Goal: Task Accomplishment & Management: Use online tool/utility

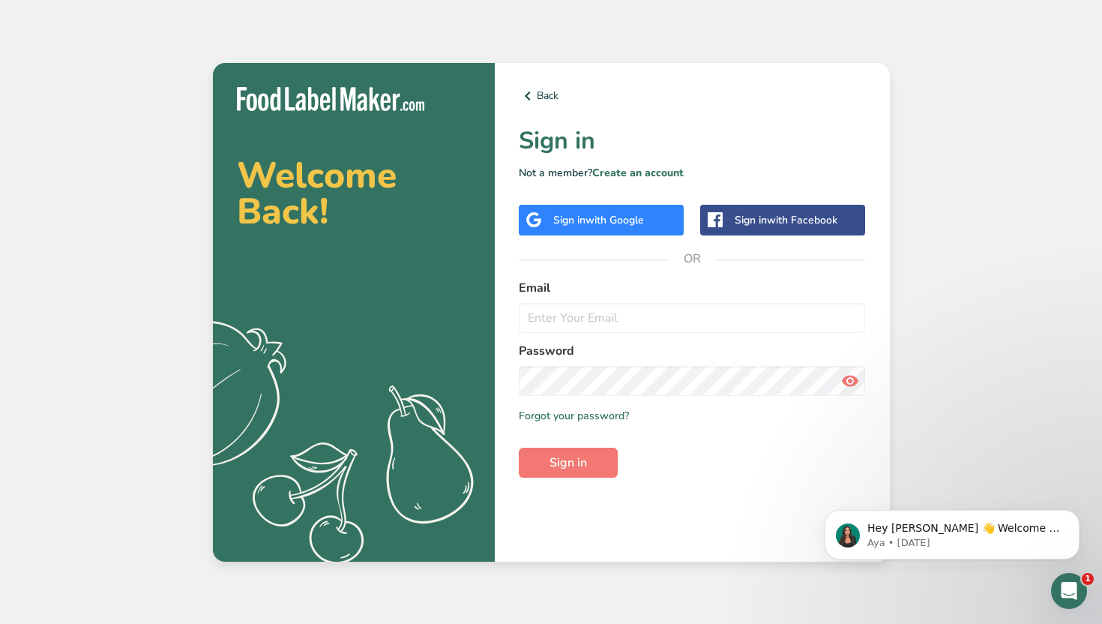
click at [629, 212] on div "Sign in with Google" at bounding box center [598, 220] width 91 height 16
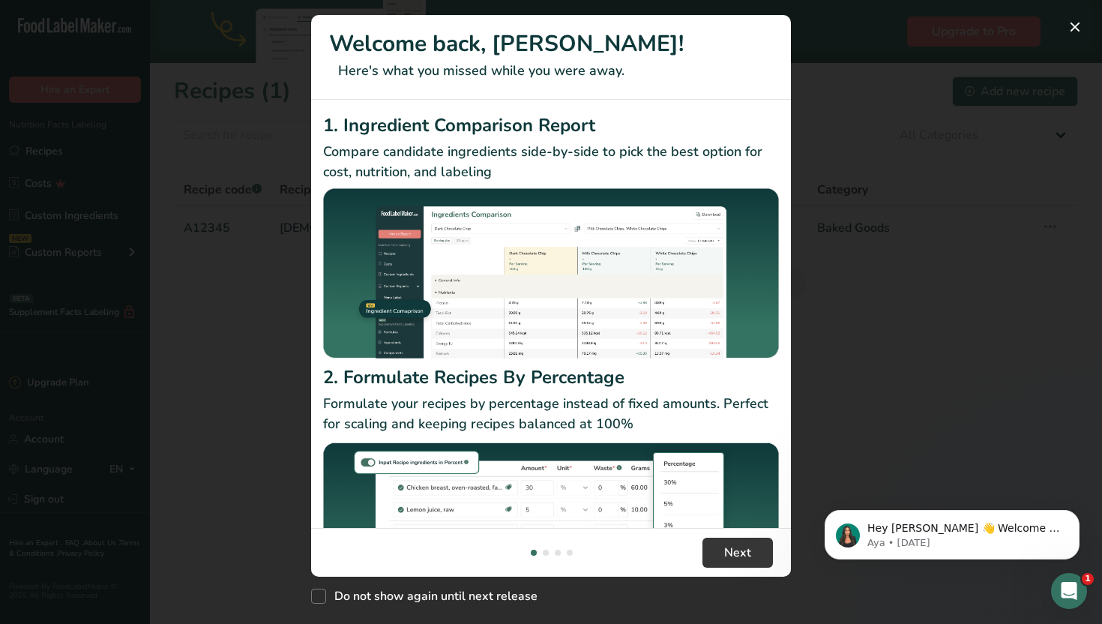
click at [858, 134] on div "New Features" at bounding box center [551, 312] width 1102 height 624
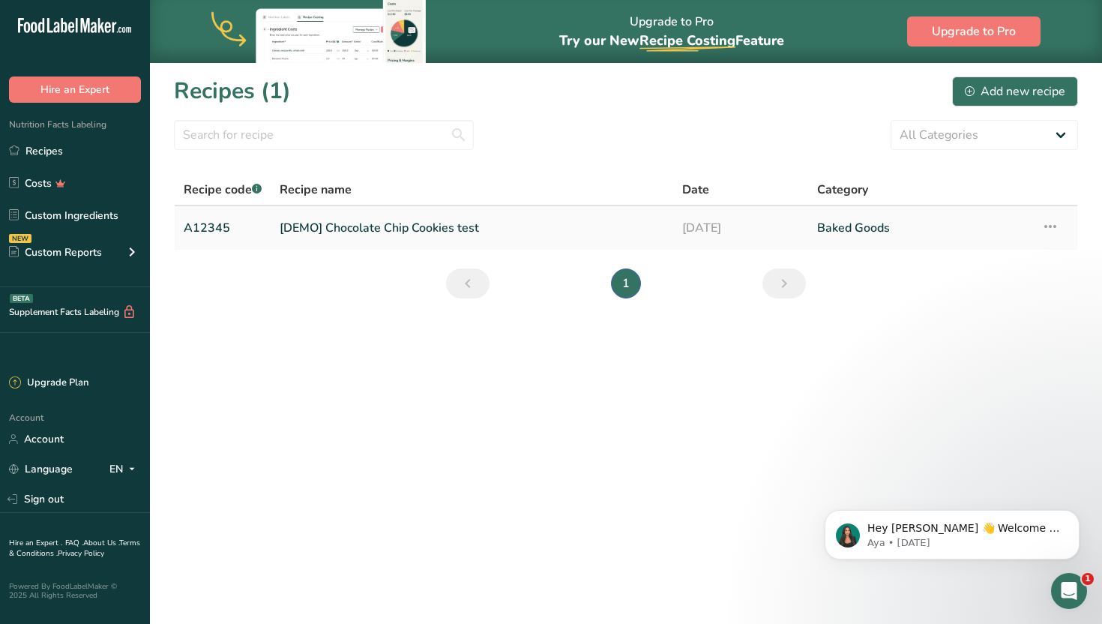
click at [331, 227] on link "[DEMO] Chocolate Chip Cookies test" at bounding box center [472, 227] width 385 height 31
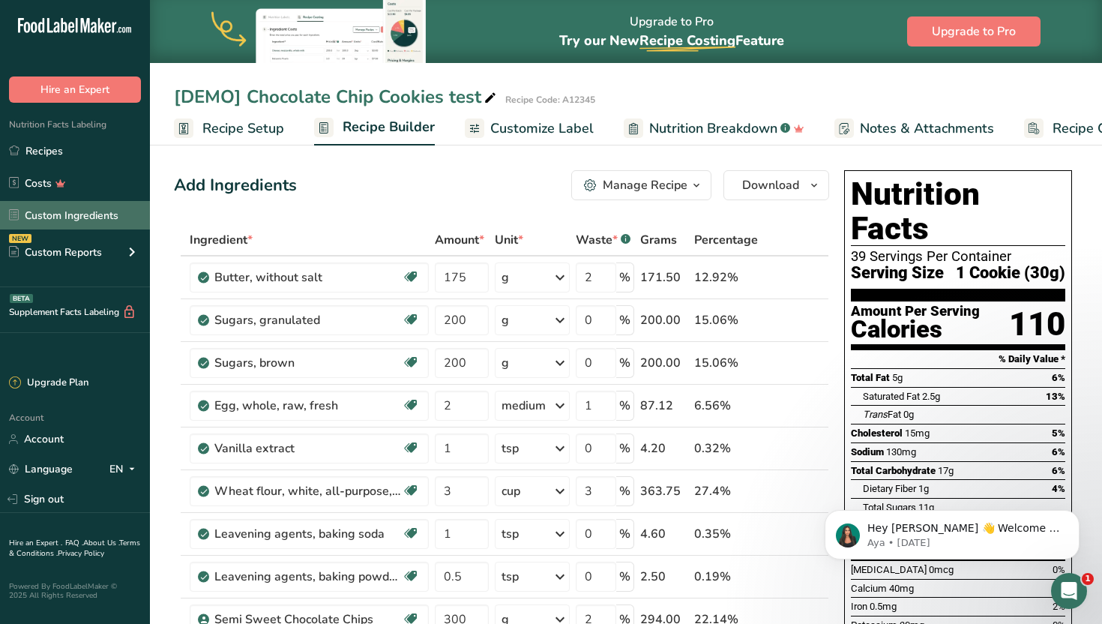
click at [100, 214] on link "Custom Ingredients" at bounding box center [75, 215] width 150 height 28
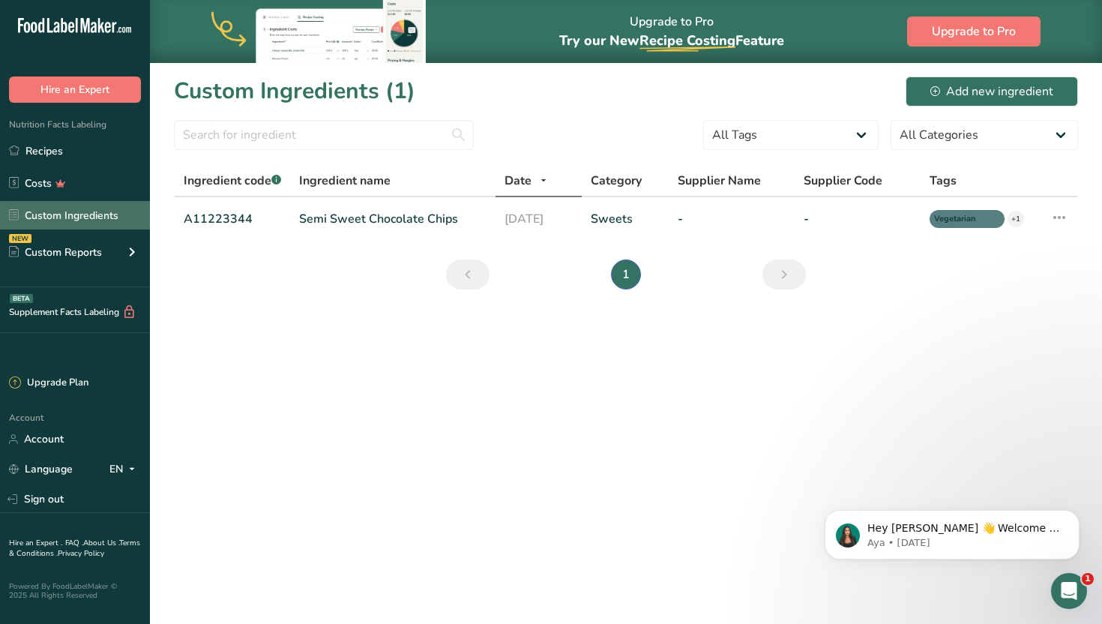
click at [103, 213] on link "Custom Ingredients" at bounding box center [75, 215] width 150 height 28
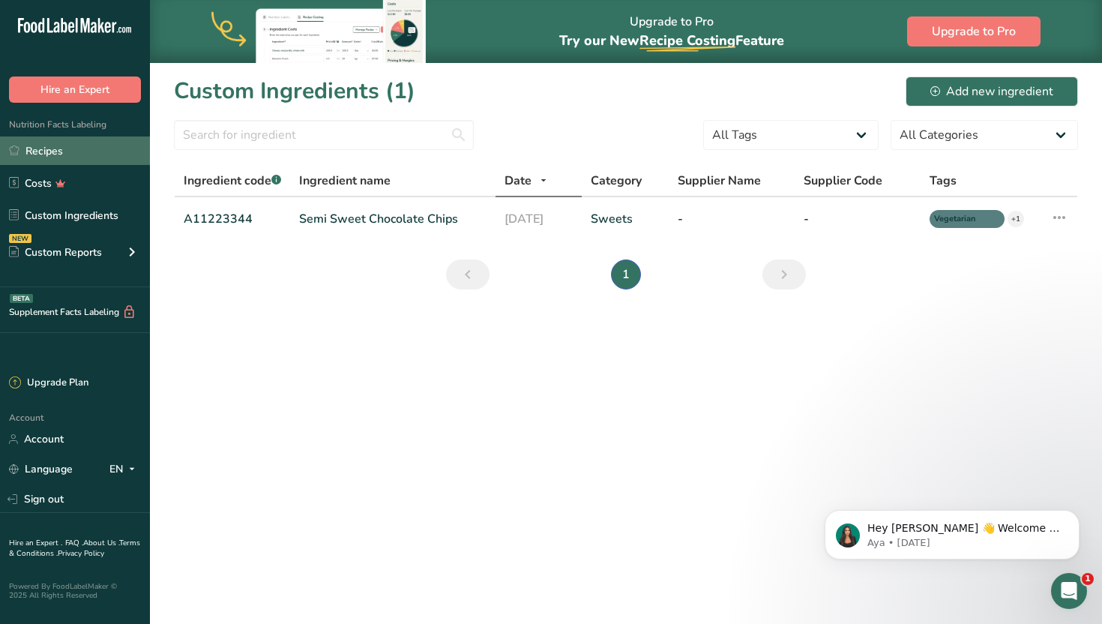
click at [103, 155] on link "Recipes" at bounding box center [75, 150] width 150 height 28
